Goal: Task Accomplishment & Management: Manage account settings

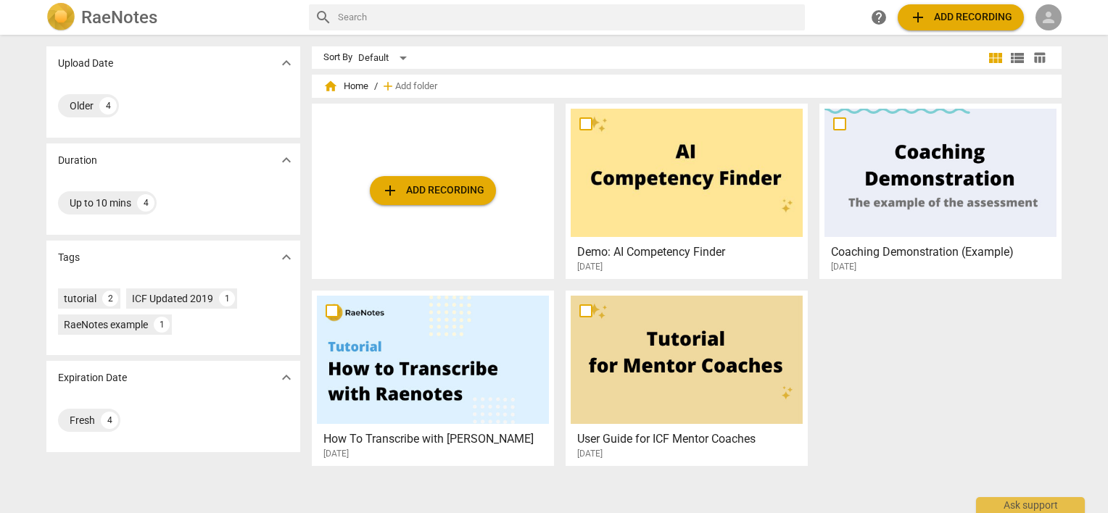
click at [1047, 20] on span "person" at bounding box center [1048, 17] width 17 height 17
click at [1052, 28] on li "Login" at bounding box center [1062, 34] width 52 height 35
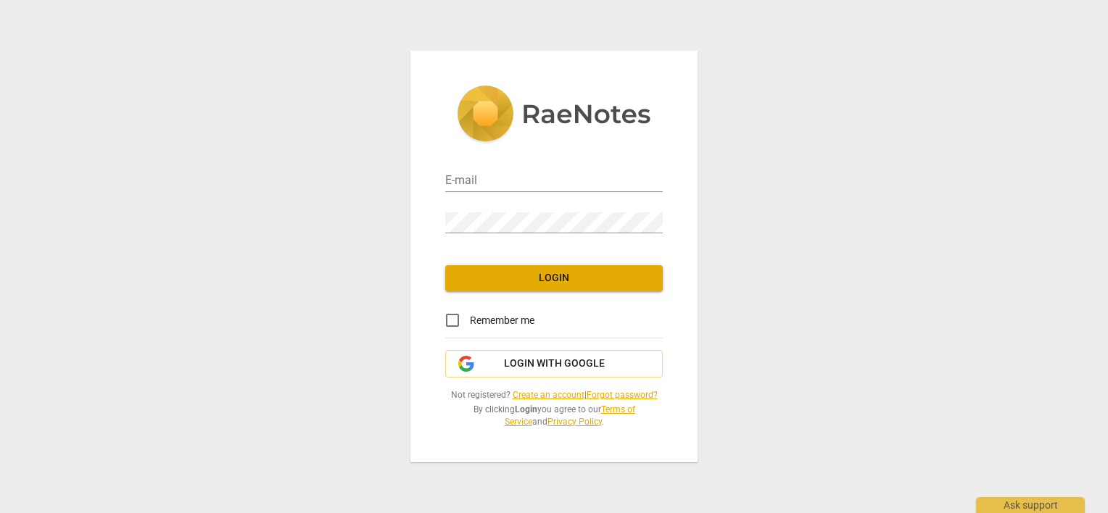
type input "[PERSON_NAME][EMAIL_ADDRESS][DOMAIN_NAME]"
click at [453, 322] on input "Remember me" at bounding box center [452, 320] width 35 height 35
checkbox input "true"
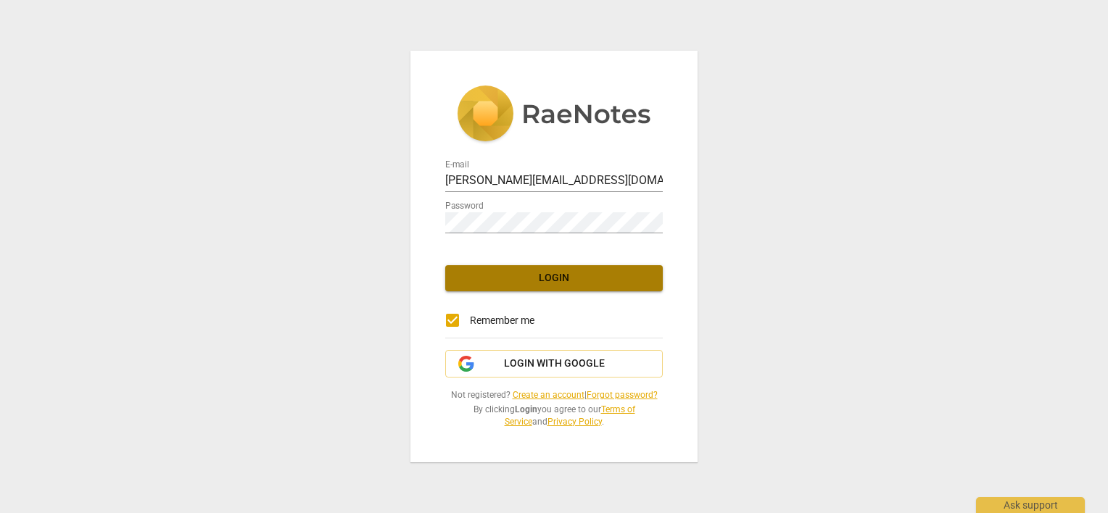
click at [498, 281] on span "Login" at bounding box center [554, 278] width 194 height 15
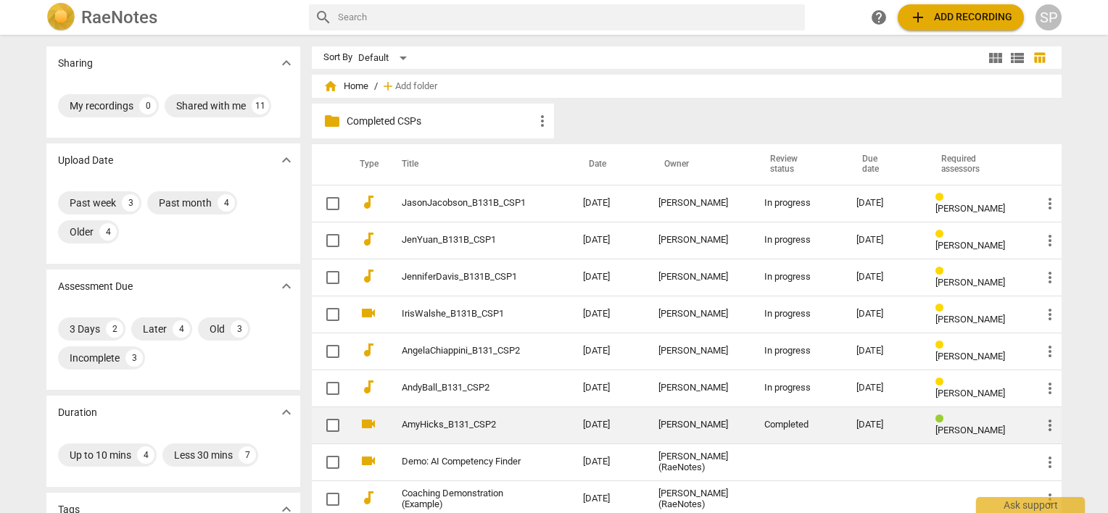
click at [1046, 426] on span "more_vert" at bounding box center [1049, 425] width 17 height 17
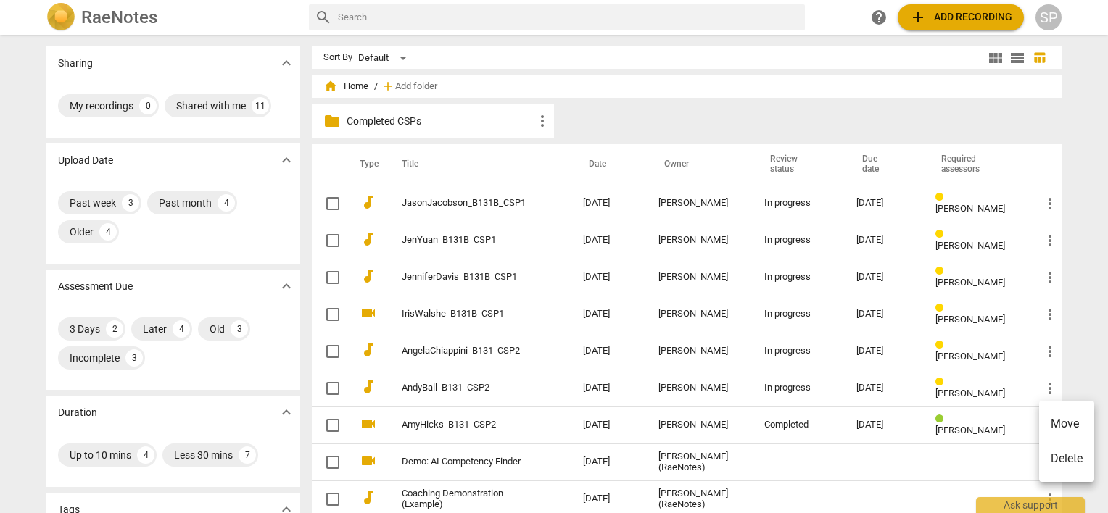
click at [1064, 427] on li "Move" at bounding box center [1066, 424] width 55 height 35
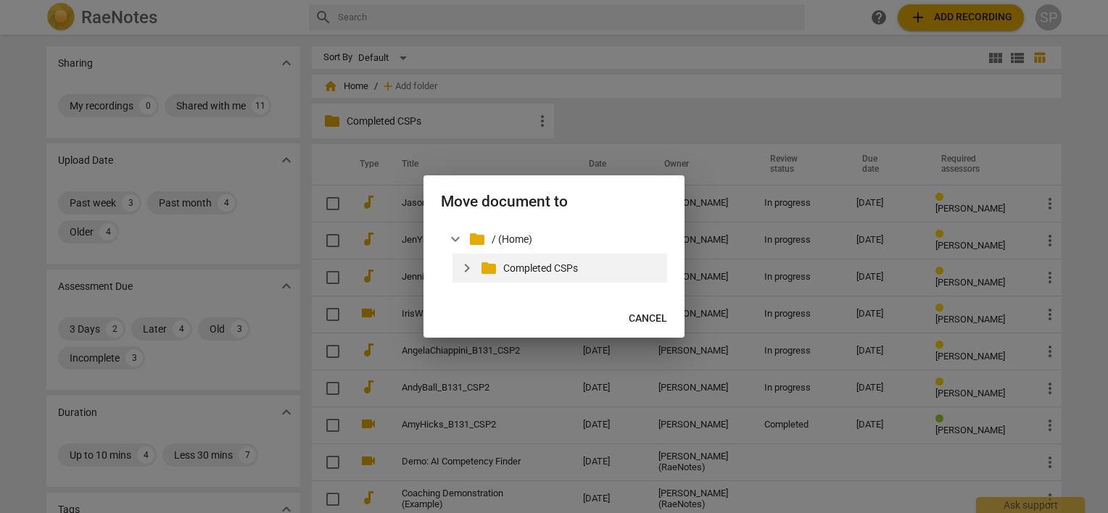
click at [545, 262] on p "Completed CSPs" at bounding box center [582, 268] width 158 height 15
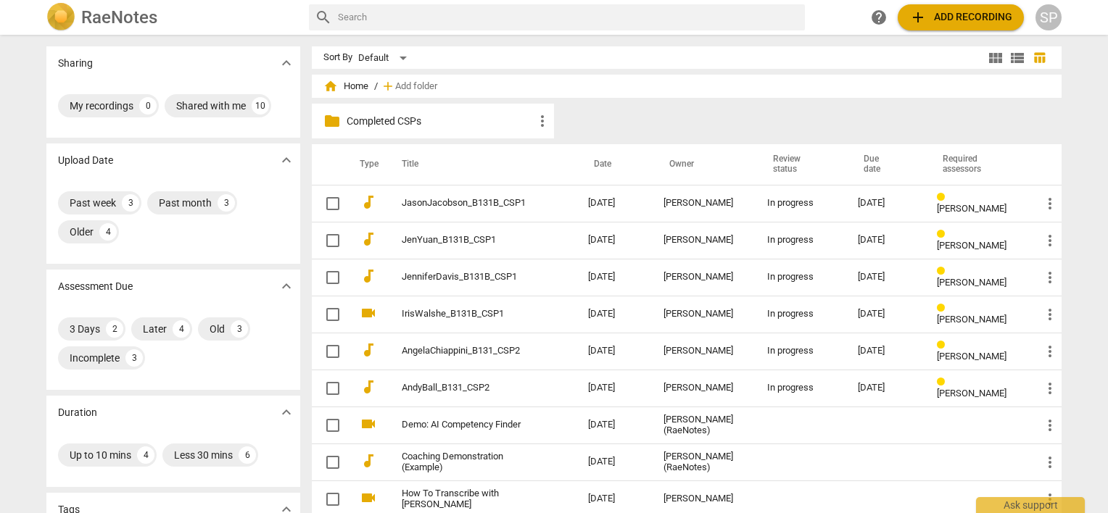
click at [593, 116] on div "folder Completed CSPs more_vert" at bounding box center [693, 124] width 762 height 41
